Goal: Transaction & Acquisition: Purchase product/service

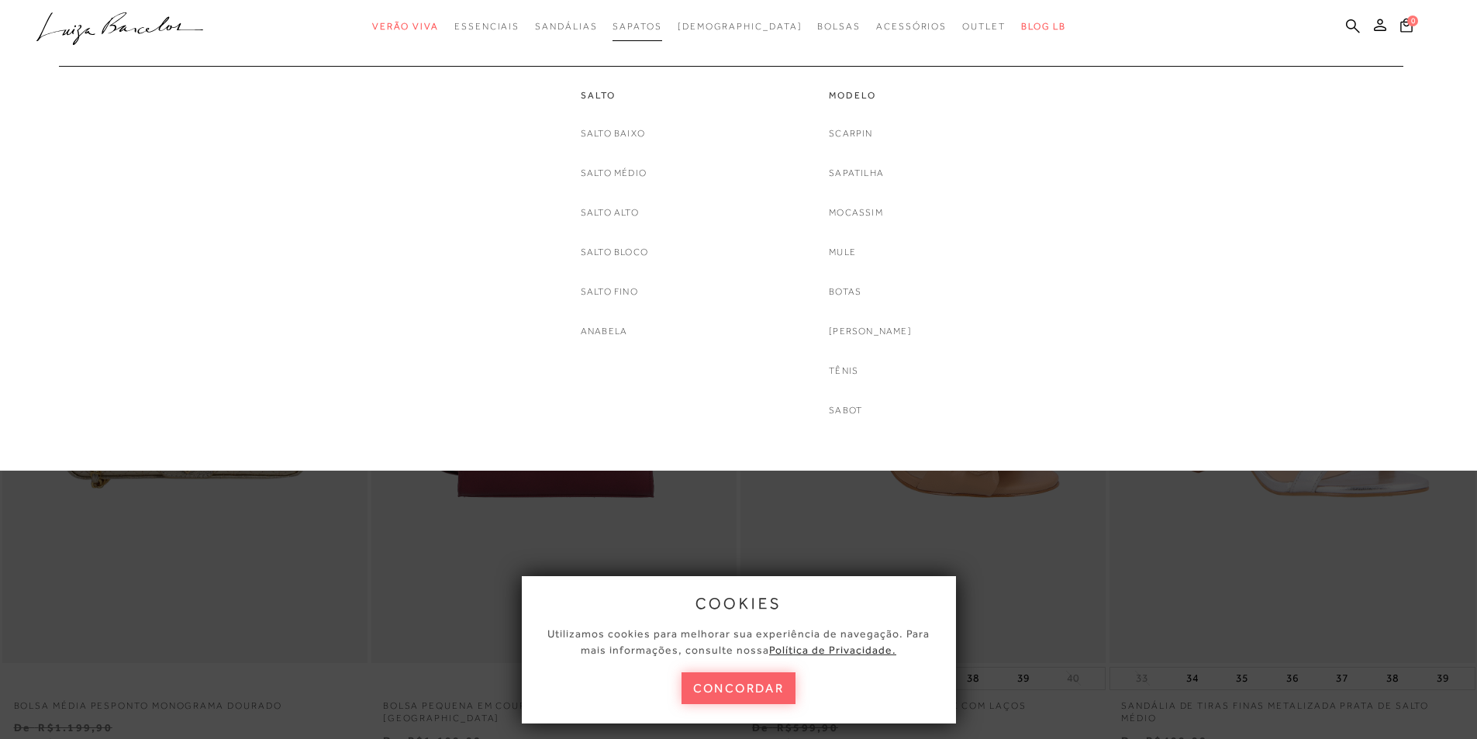
click at [661, 26] on span "Sapatos" at bounding box center [636, 26] width 49 height 11
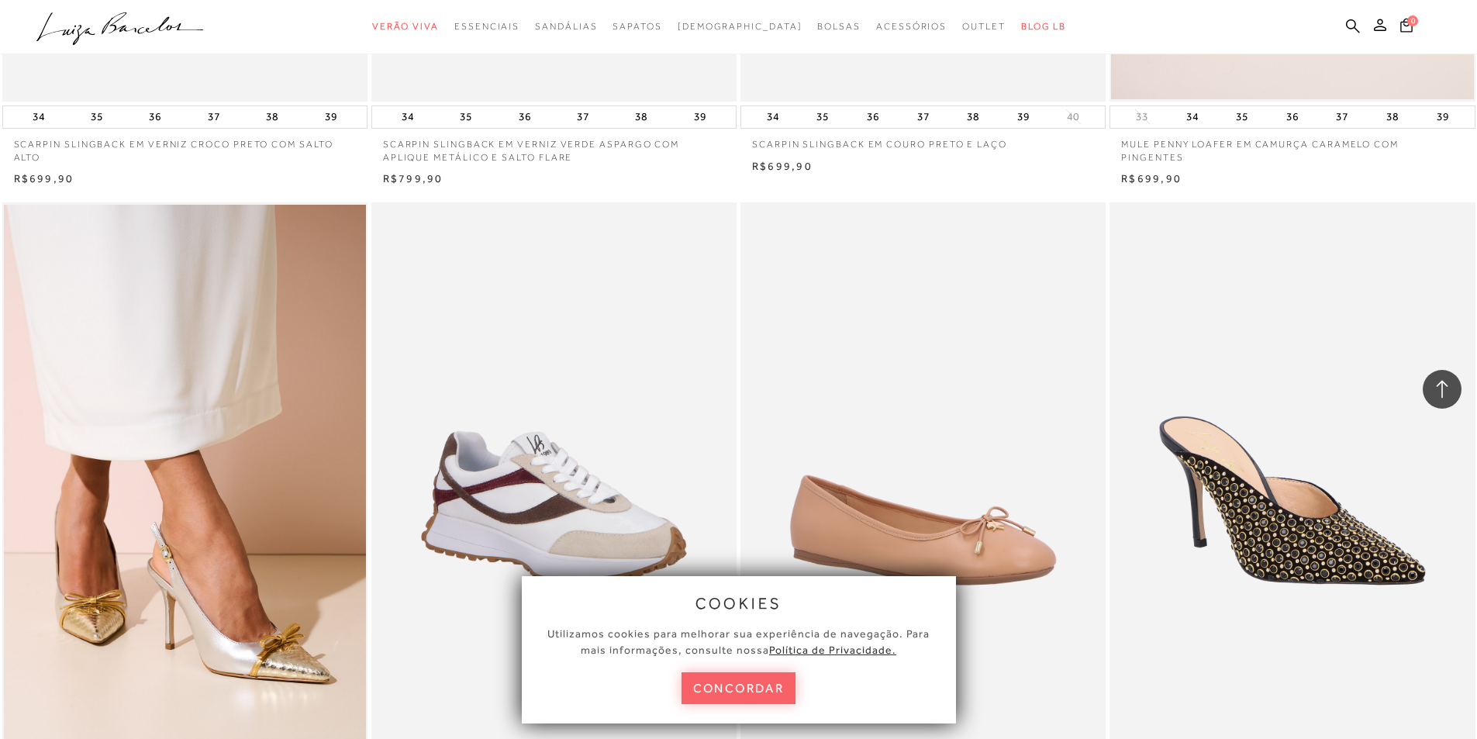
scroll to position [2193, 0]
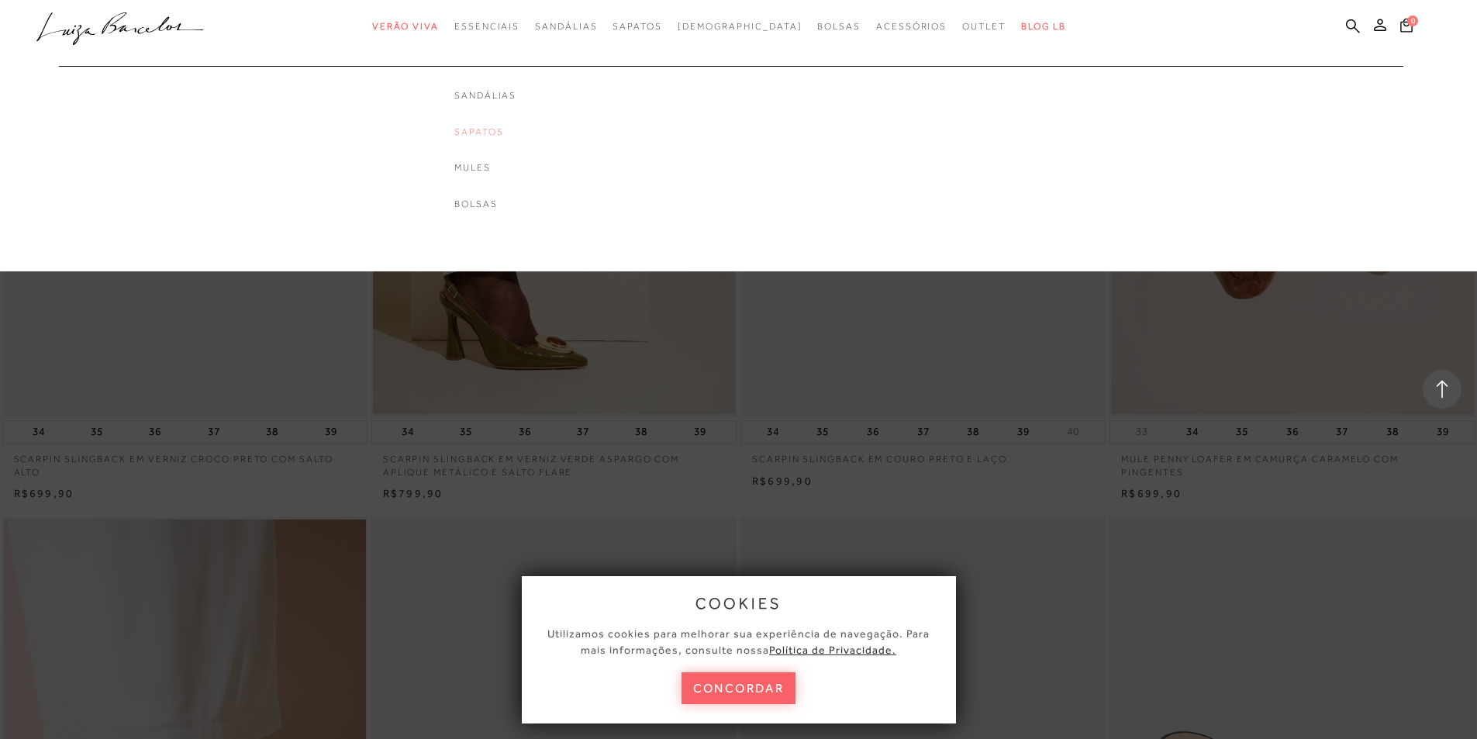
click at [514, 128] on link "Sapatos" at bounding box center [485, 132] width 62 height 13
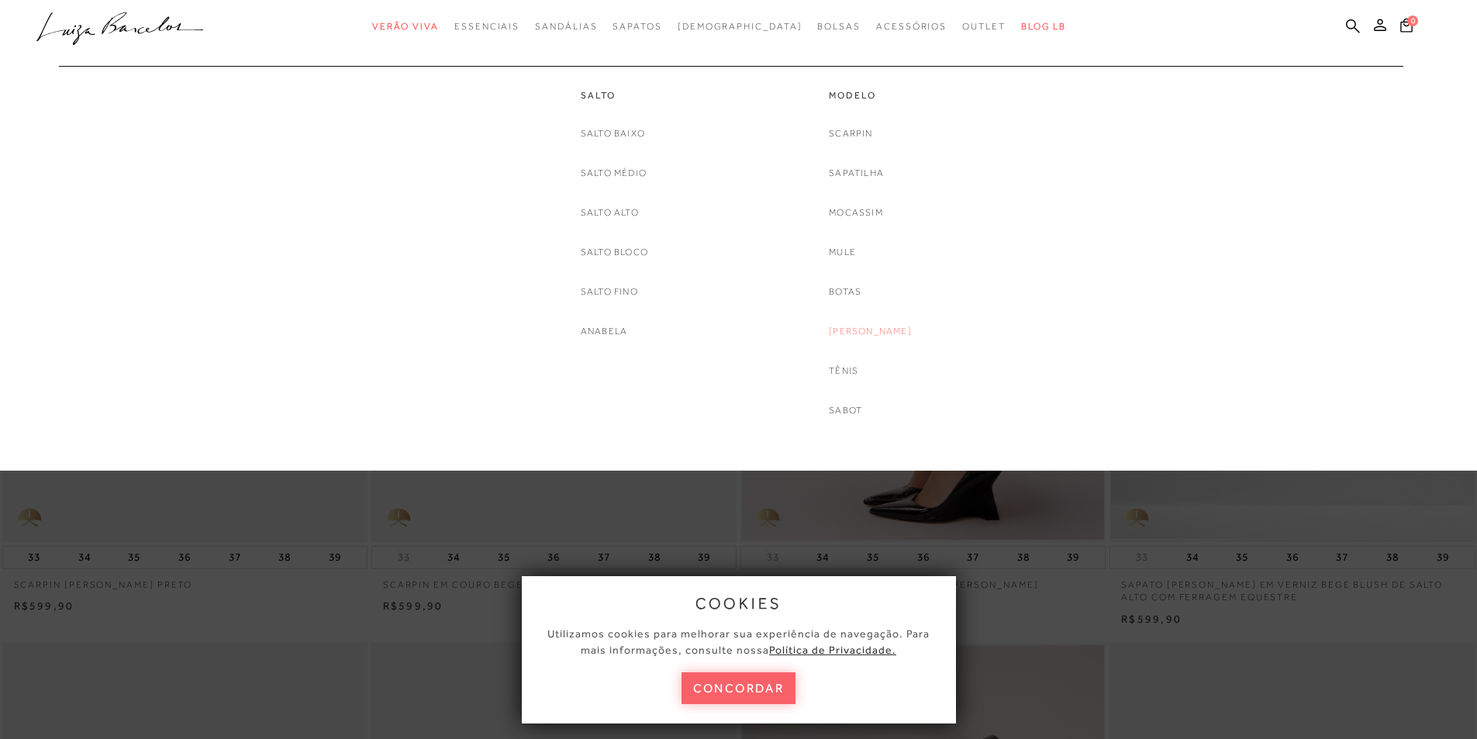
scroll to position [155, 0]
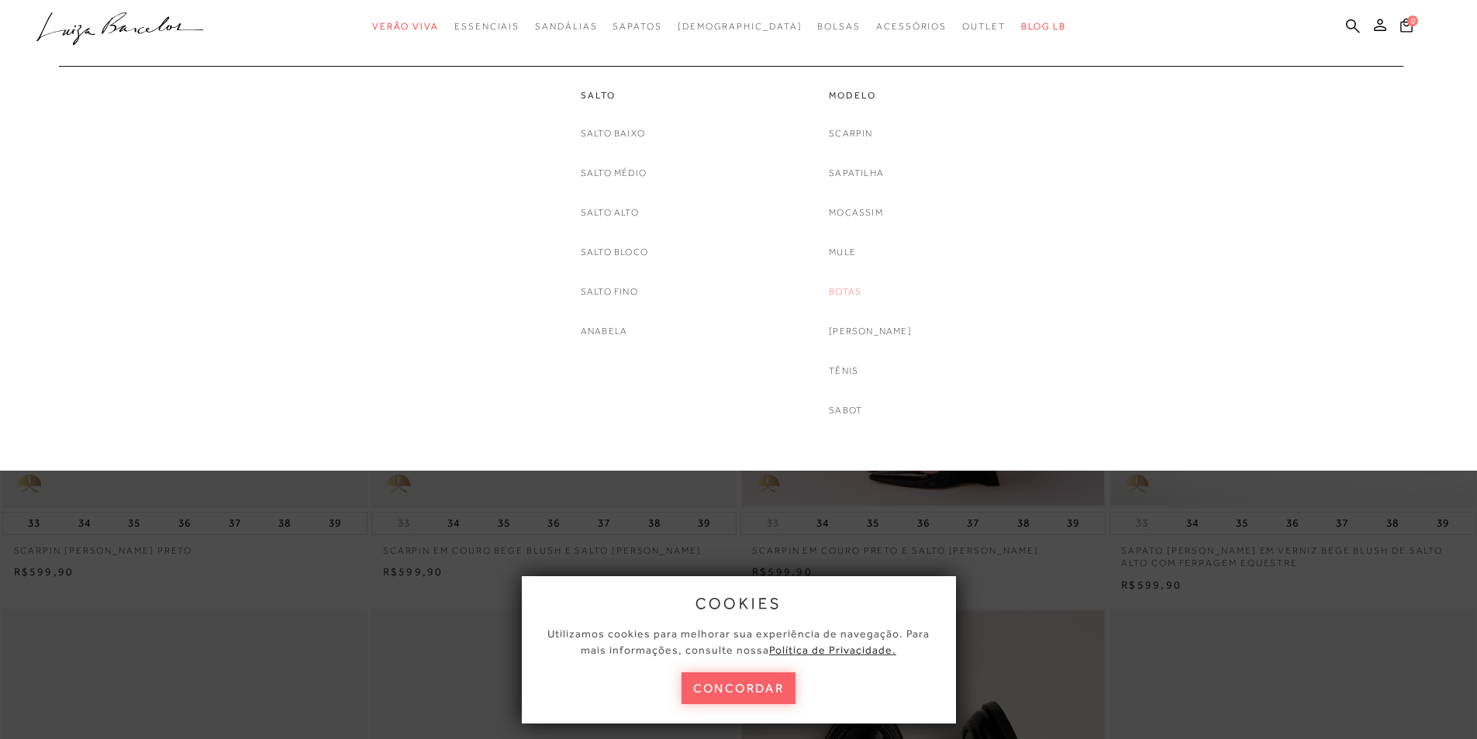
click at [847, 288] on link "Botas" at bounding box center [845, 292] width 33 height 16
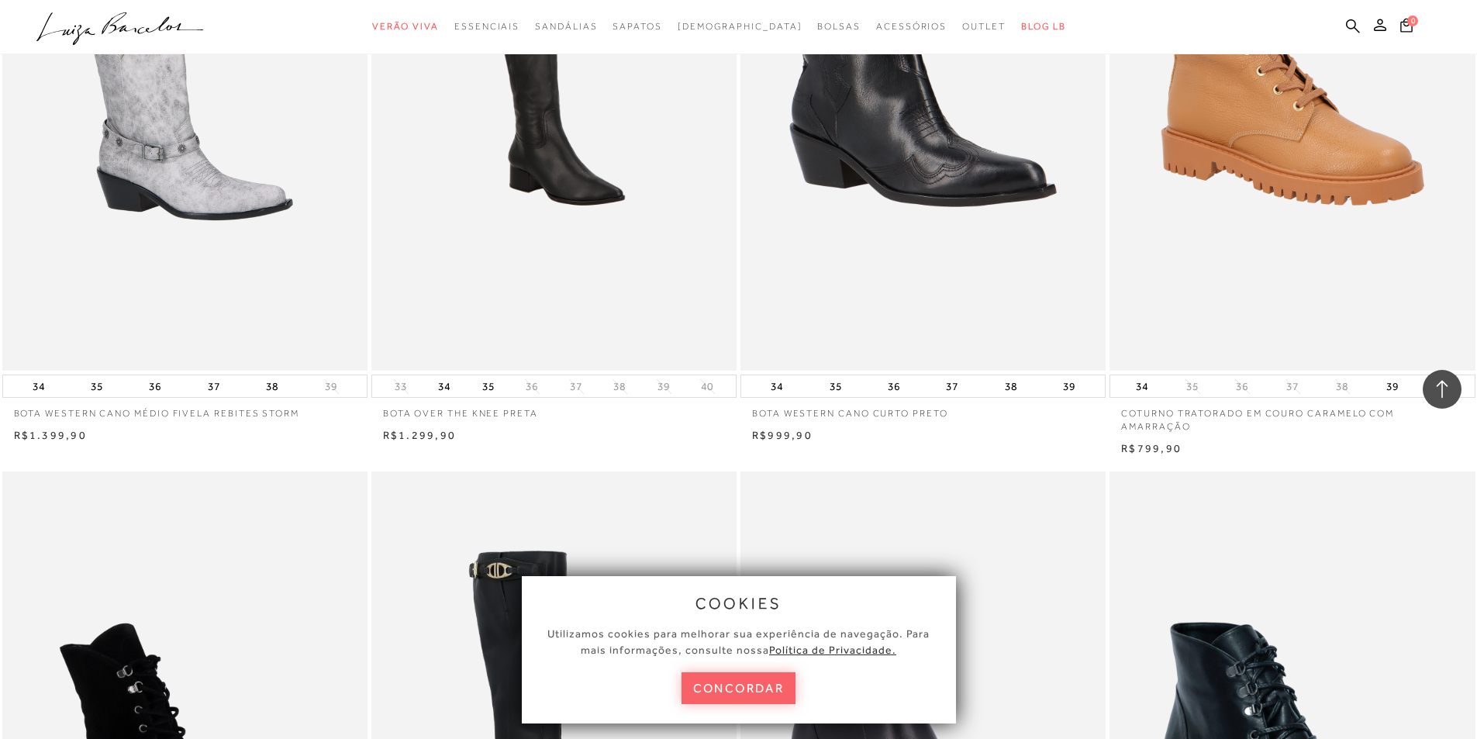
scroll to position [2635, 0]
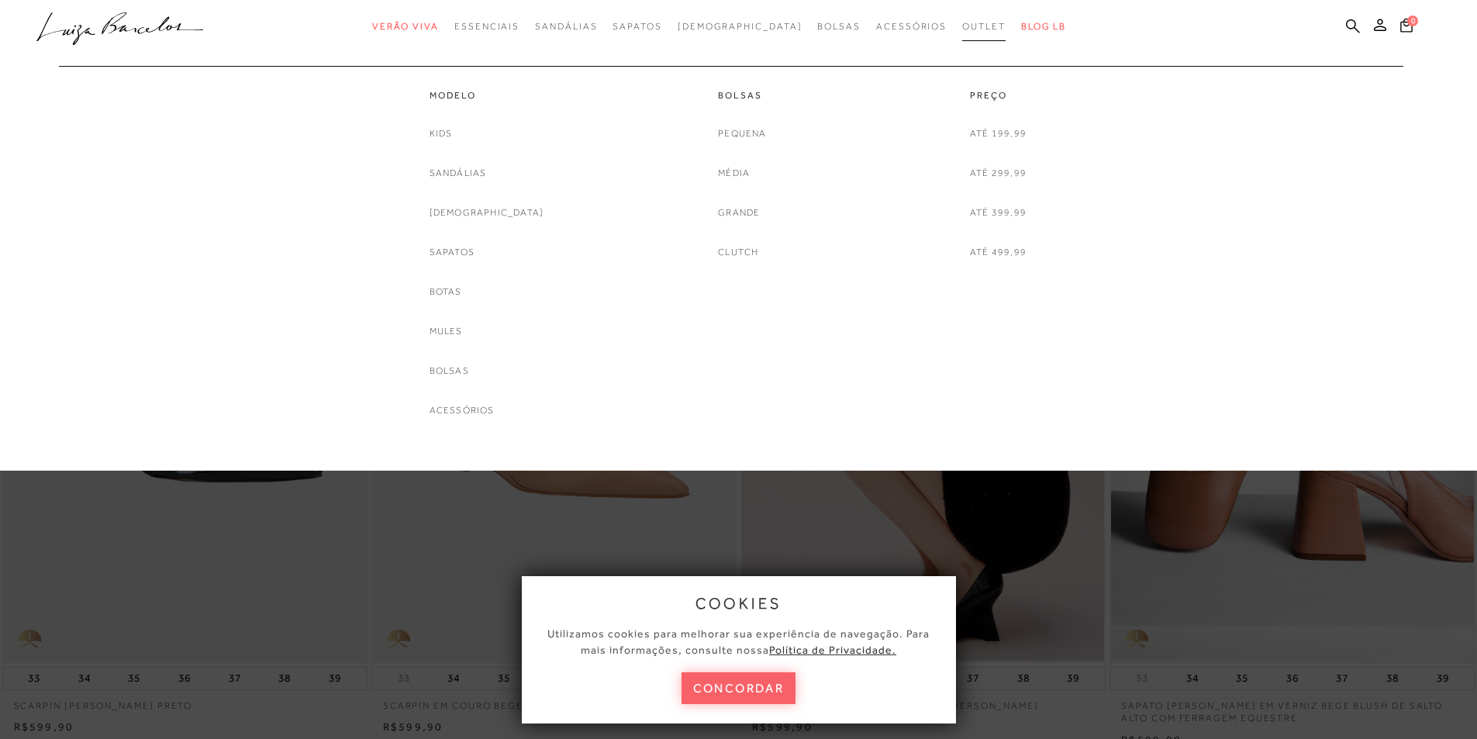
click at [962, 25] on span "Outlet" at bounding box center [983, 26] width 43 height 11
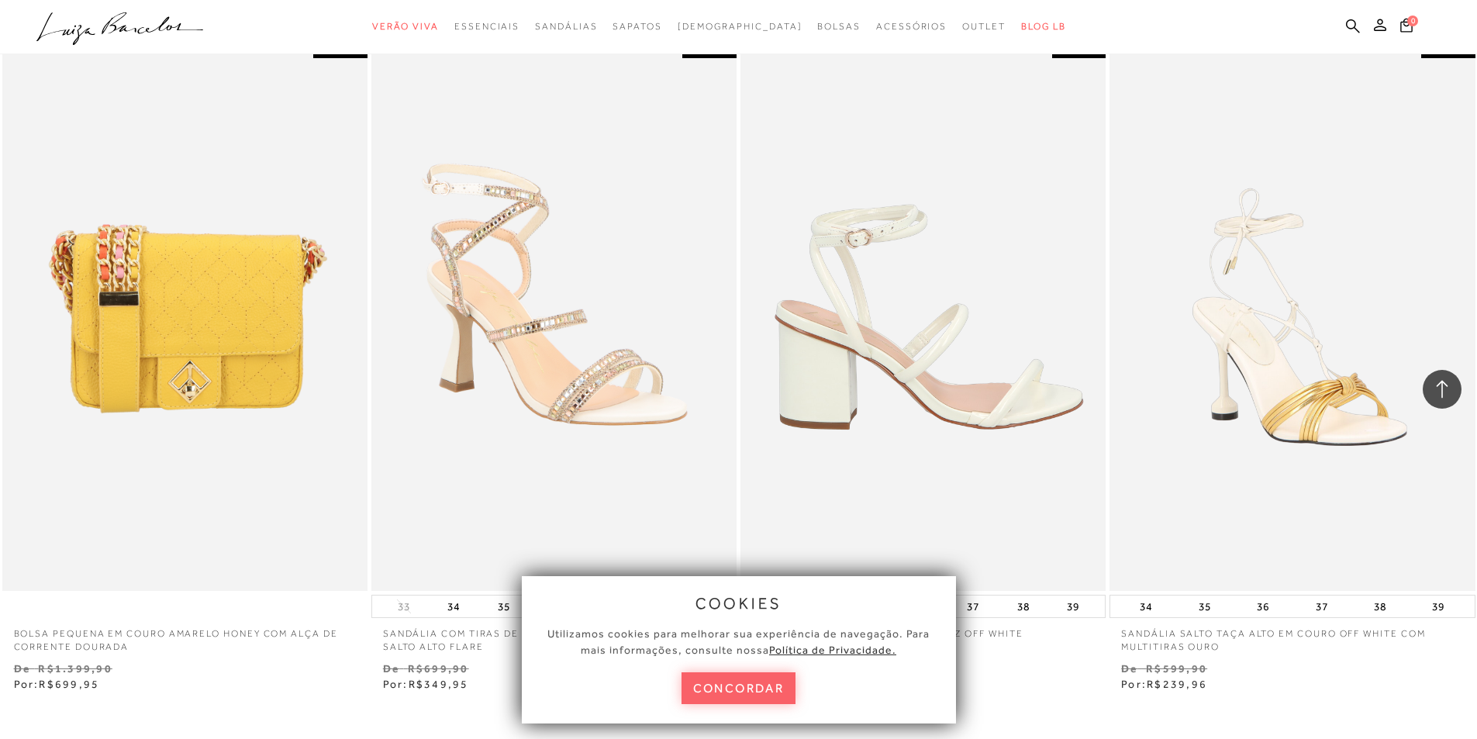
scroll to position [3143, 0]
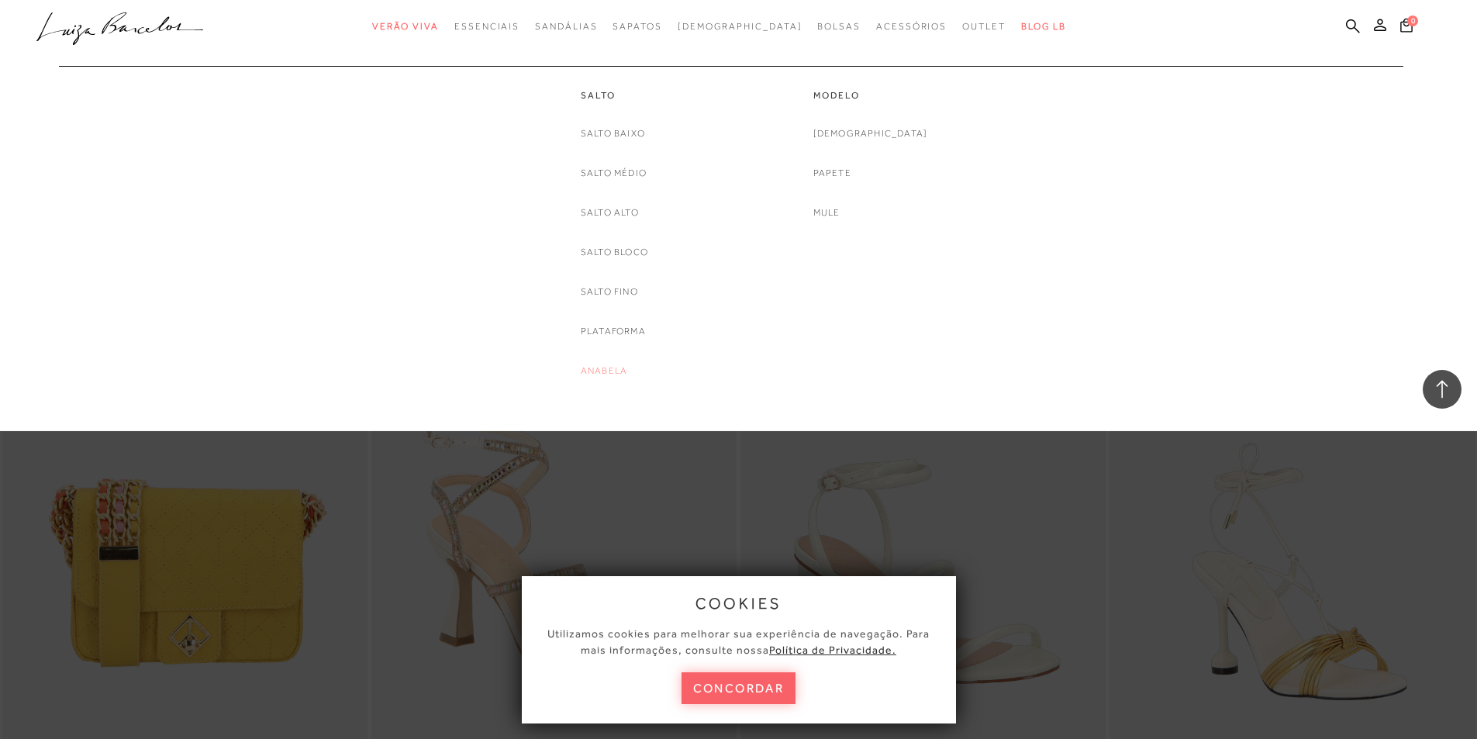
click at [593, 371] on link "Anabela" at bounding box center [604, 371] width 47 height 16
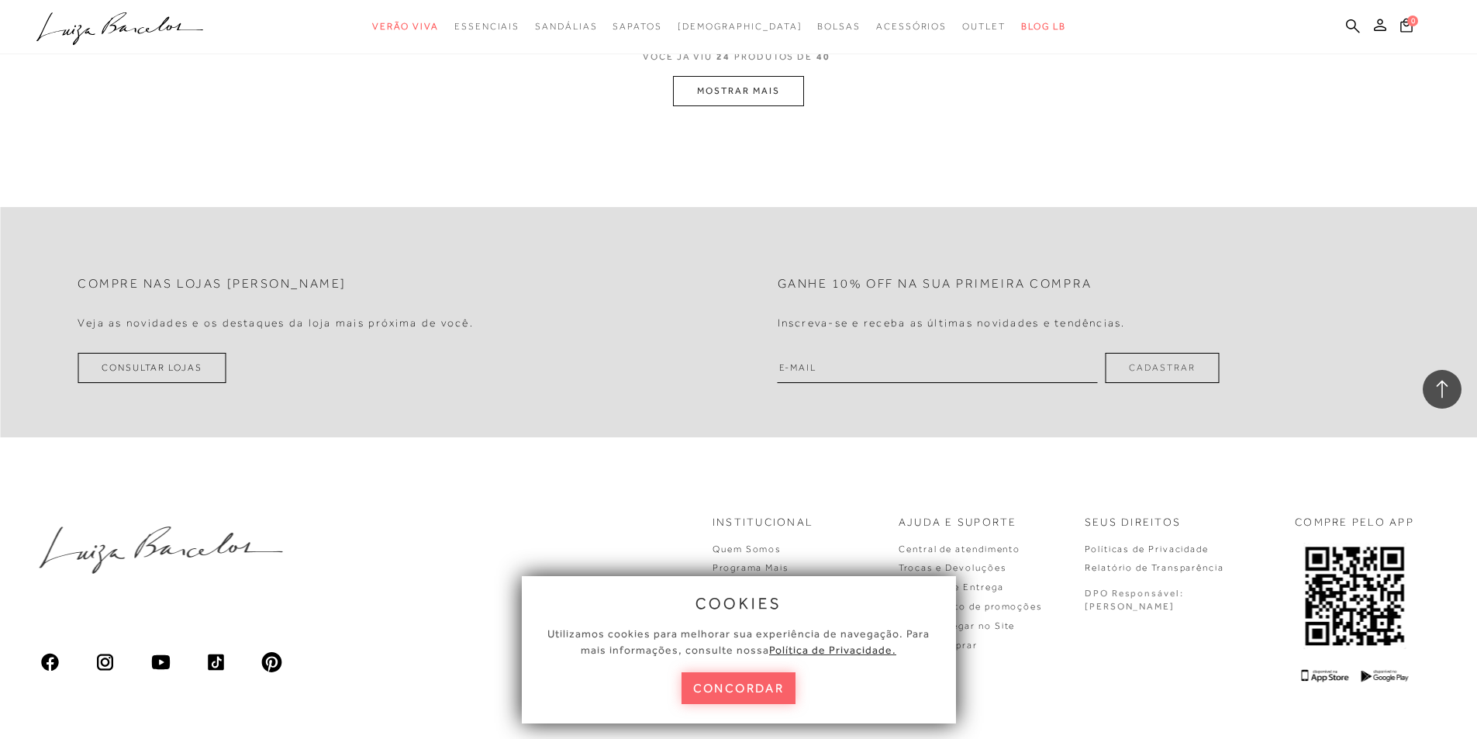
scroll to position [4031, 0]
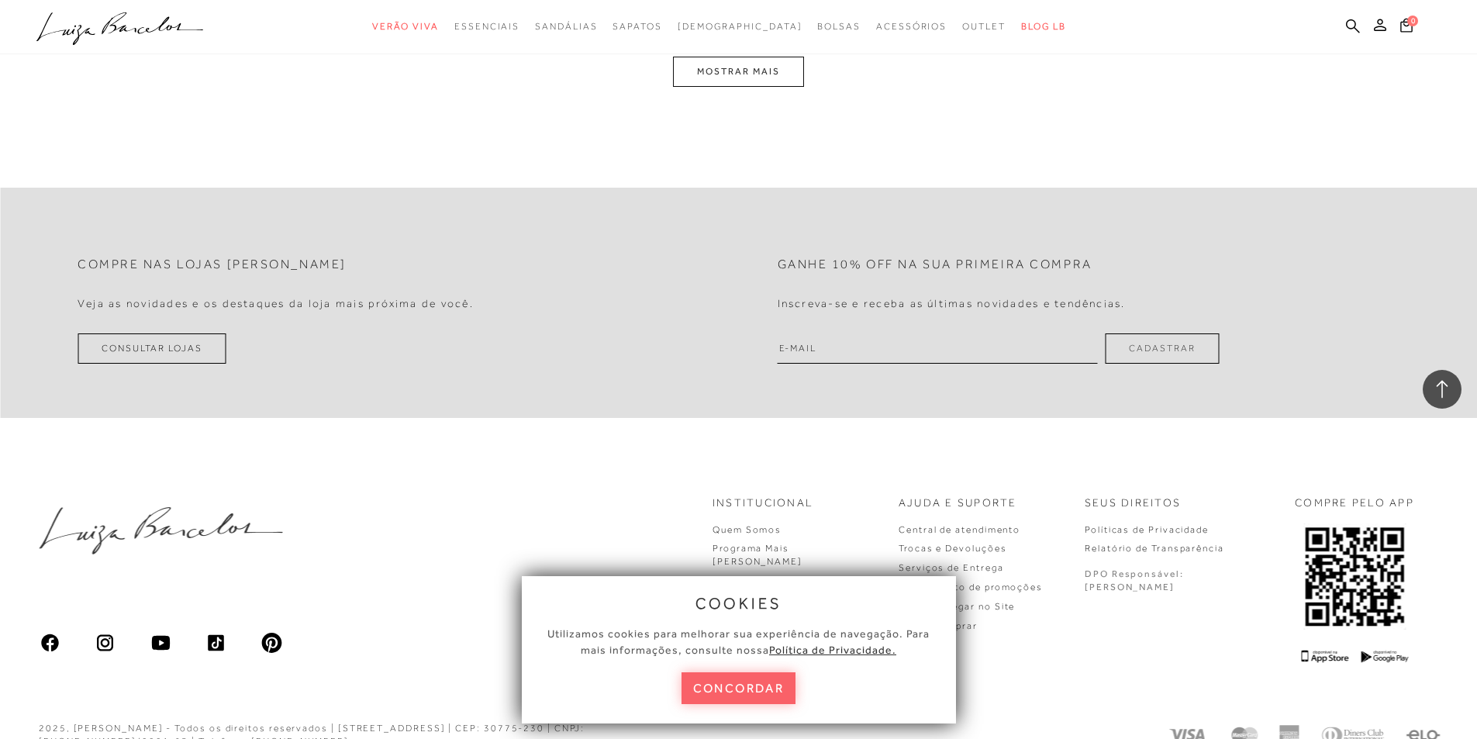
click at [732, 72] on button "MOSTRAR MAIS" at bounding box center [738, 72] width 130 height 30
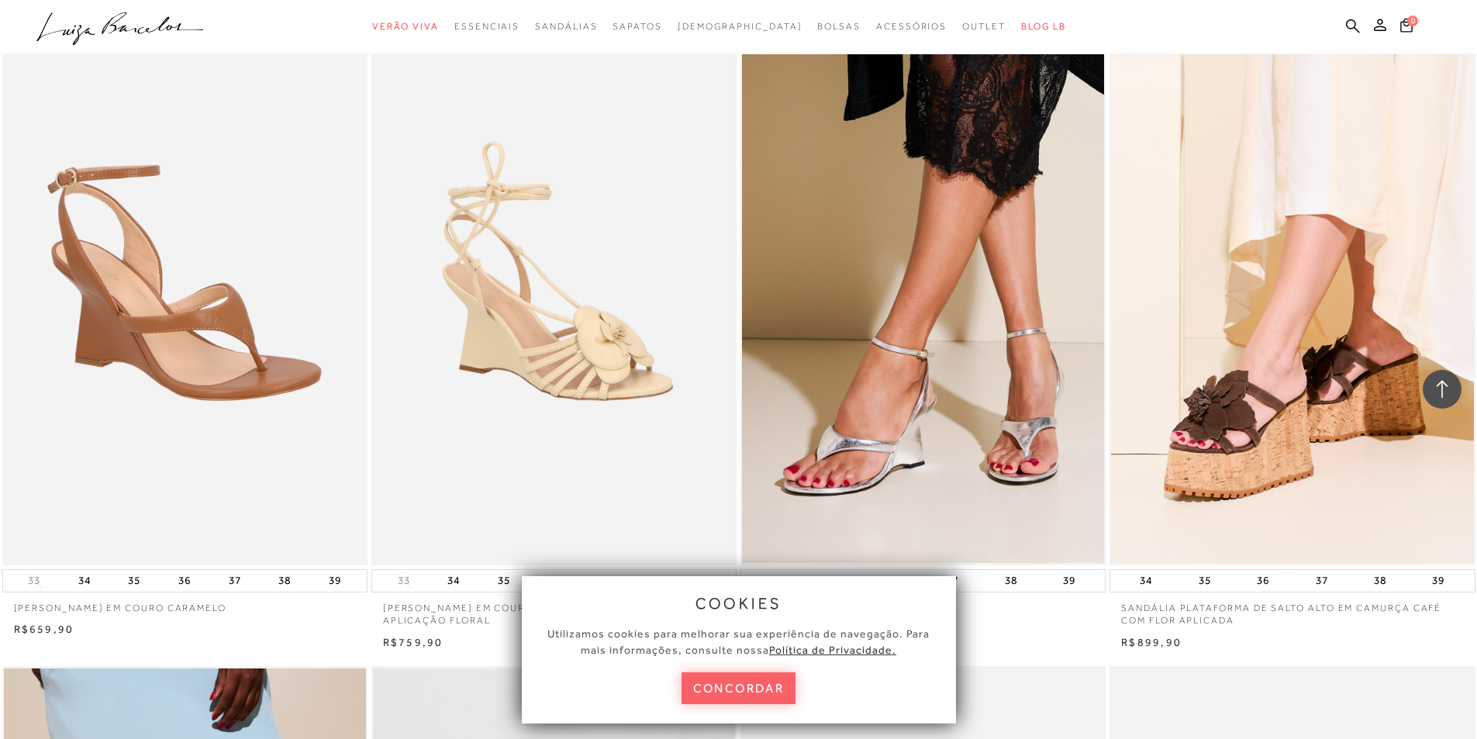
scroll to position [1318, 0]
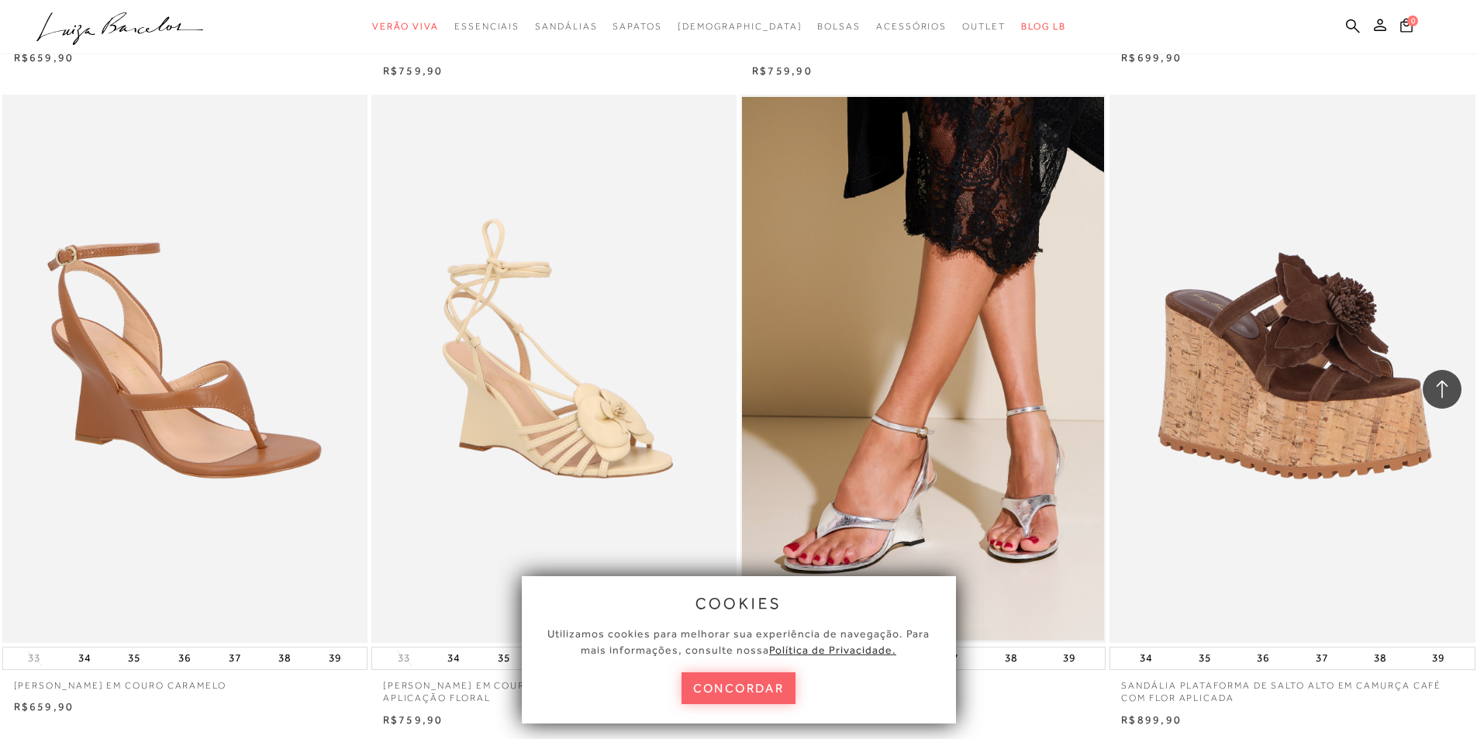
click at [1302, 446] on img at bounding box center [1293, 369] width 364 height 548
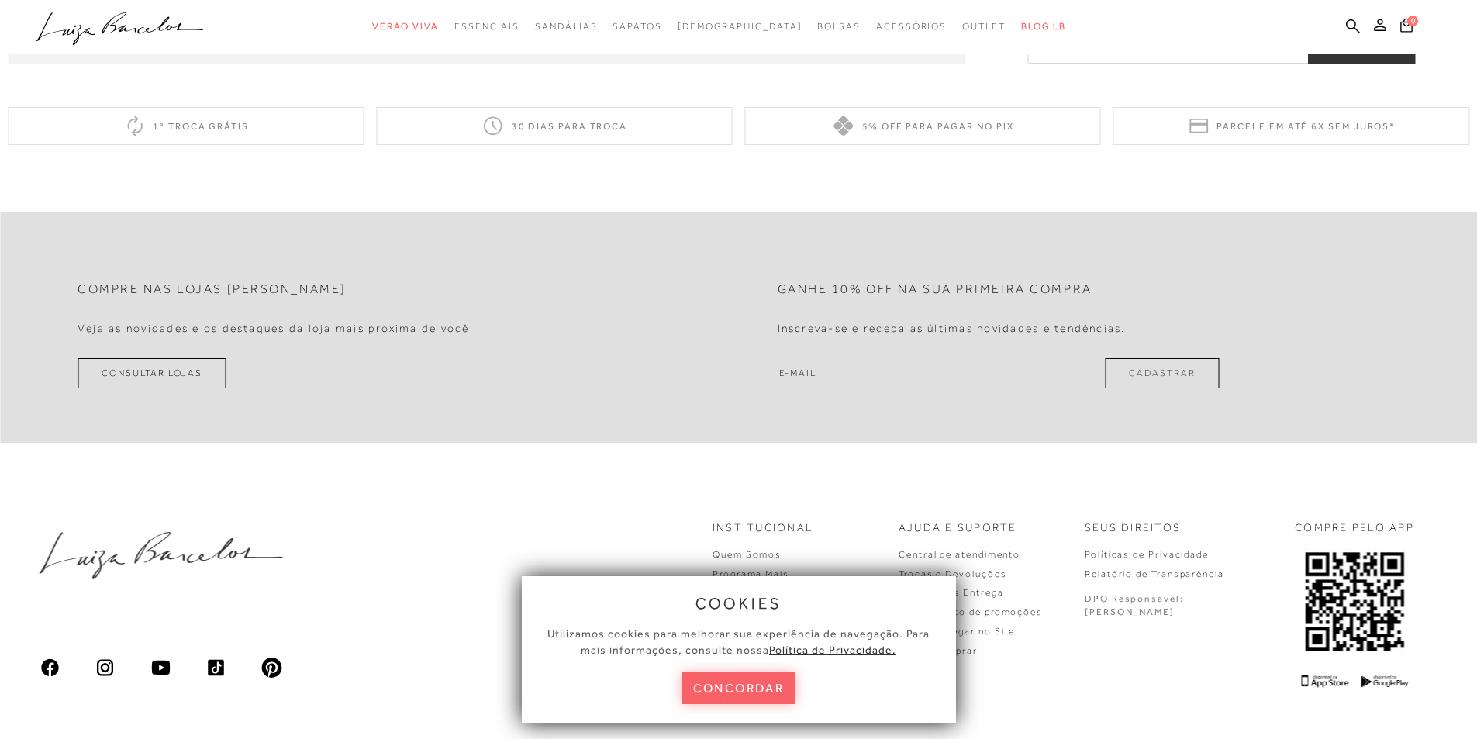
scroll to position [2763, 0]
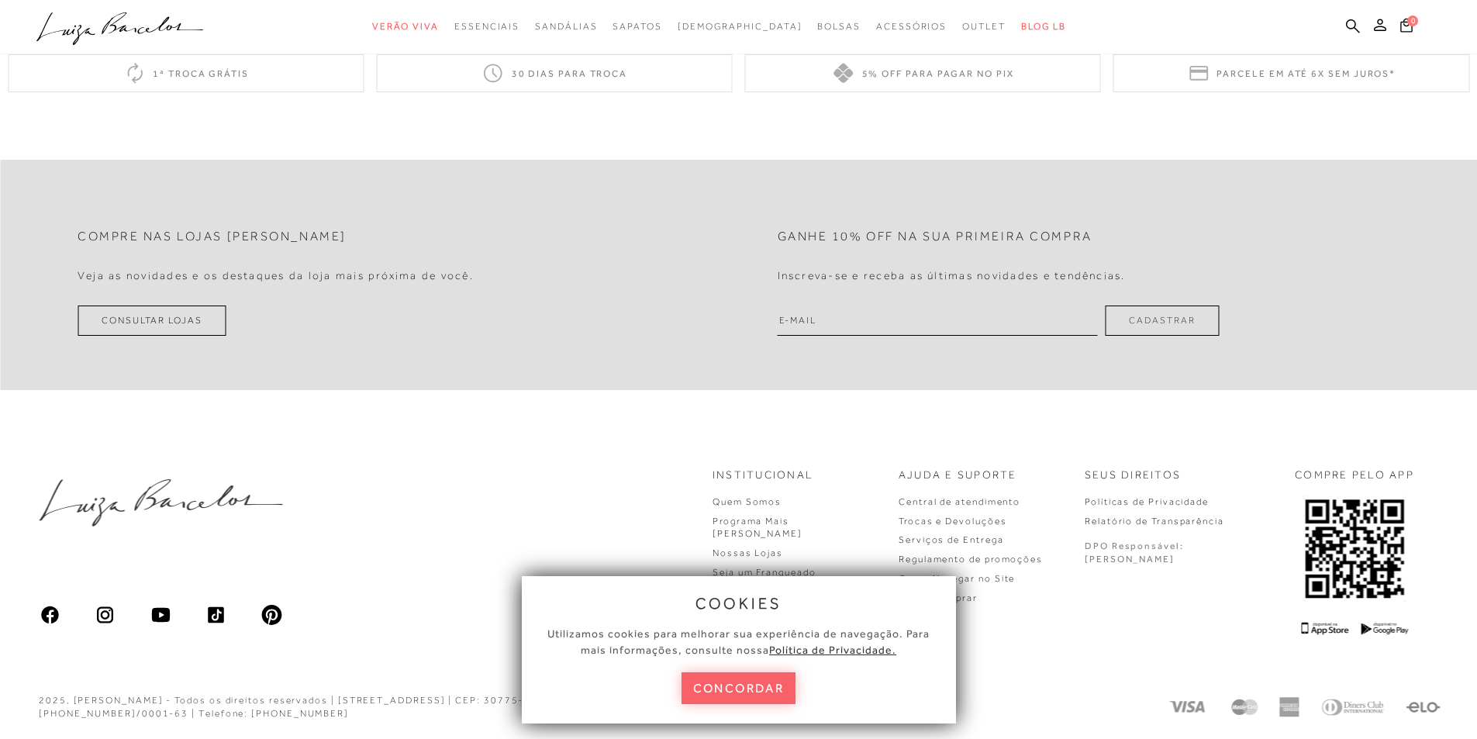
click at [109, 611] on img at bounding box center [106, 615] width 22 height 22
